Goal: Transaction & Acquisition: Purchase product/service

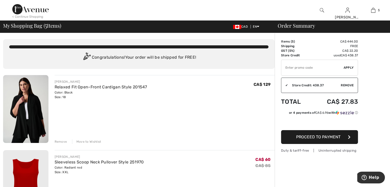
click at [294, 135] on button "Proceed to Payment" at bounding box center [319, 137] width 77 height 14
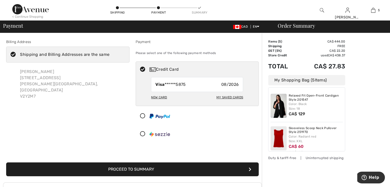
click at [149, 95] on div "New Card My Saved Cards" at bounding box center [197, 99] width 123 height 14
click at [151, 95] on div "New Card" at bounding box center [159, 97] width 16 height 9
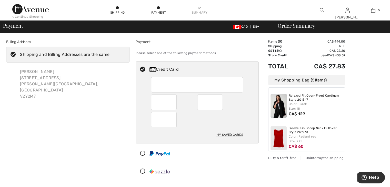
click at [152, 68] on img at bounding box center [152, 69] width 6 height 4
click at [151, 69] on img at bounding box center [152, 69] width 6 height 4
click at [153, 81] on div at bounding box center [197, 84] width 92 height 15
click at [155, 83] on div at bounding box center [197, 84] width 92 height 15
click at [155, 84] on div at bounding box center [197, 84] width 92 height 15
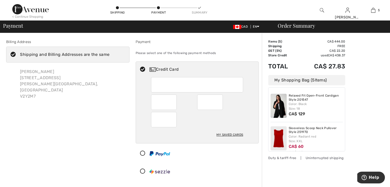
radio input "true"
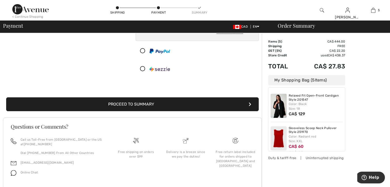
scroll to position [97, 0]
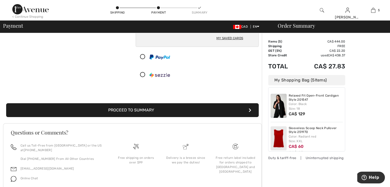
click at [297, 140] on div "Color: Radiant red Size: XXL" at bounding box center [316, 138] width 54 height 9
click at [310, 143] on div "Sleeveless Scoop Neck Pullover Style 251970 Color: Radiant red Size: XXL CA$ 60…" at bounding box center [316, 140] width 54 height 29
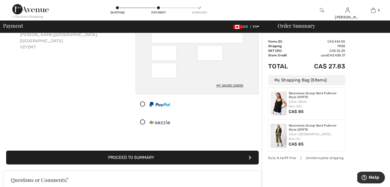
scroll to position [0, 0]
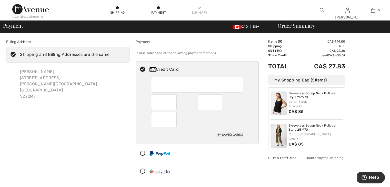
click at [142, 152] on icon at bounding box center [143, 153] width 14 height 5
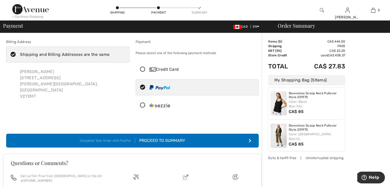
click at [250, 140] on icon "submit" at bounding box center [250, 141] width 3 height 4
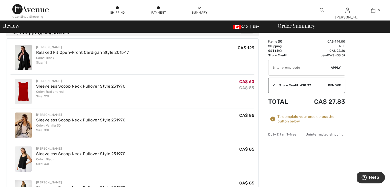
scroll to position [154, 0]
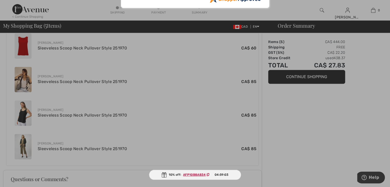
scroll to position [256, 0]
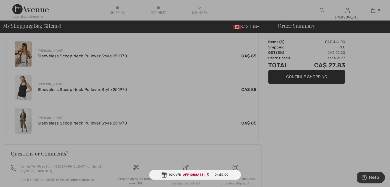
click at [231, 175] on div "10% off: AFP10B8AB34 04:59:00" at bounding box center [195, 175] width 92 height 10
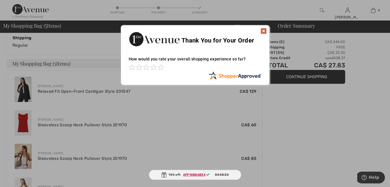
scroll to position [179, 0]
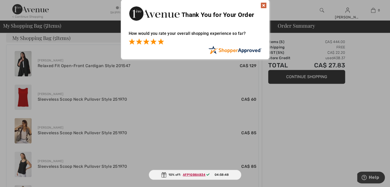
click at [160, 41] on span at bounding box center [161, 41] width 6 height 6
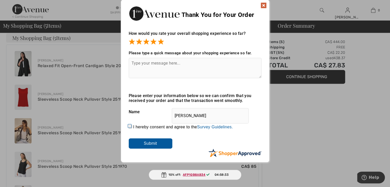
click at [158, 142] on input "Submit" at bounding box center [151, 143] width 44 height 10
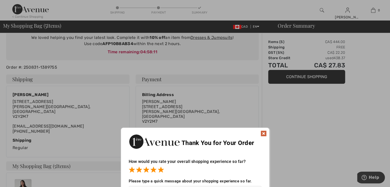
scroll to position [26, 0]
